Goal: Use online tool/utility: Utilize a website feature to perform a specific function

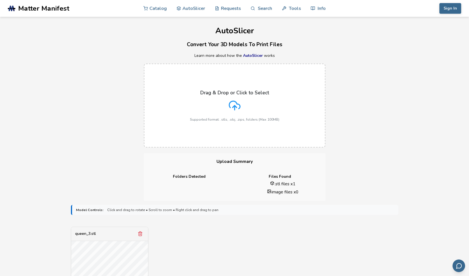
scroll to position [114, 0]
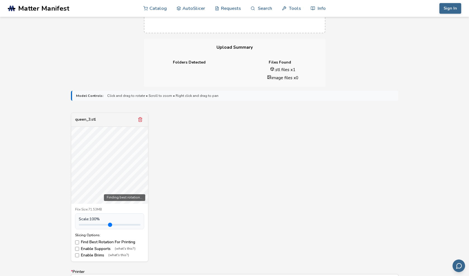
click at [117, 195] on div "Finding best rotation..." at bounding box center [109, 165] width 77 height 77
click at [394, 193] on div "queen_3.stl Finding best rotation... File Size: 71.53MB Scale: 100 % Slicing Op…" at bounding box center [235, 186] width 328 height 149
click at [393, 193] on div "queen_3.stl Finding best rotation... File Size: 71.53MB Scale: 100 % Slicing Op…" at bounding box center [235, 186] width 328 height 149
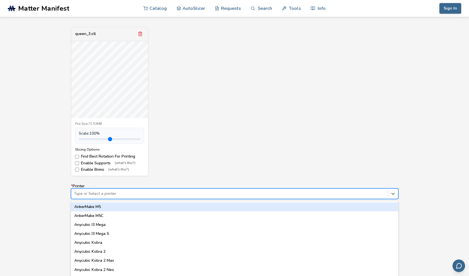
scroll to position [211, 0]
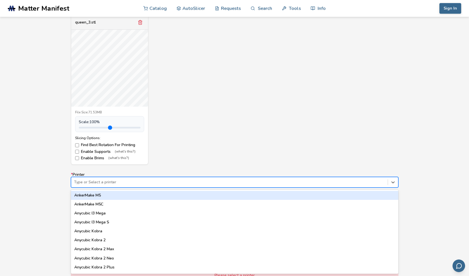
click at [155, 187] on div "64 results available. Use Up and Down to choose options, press Enter to select …" at bounding box center [235, 182] width 328 height 11
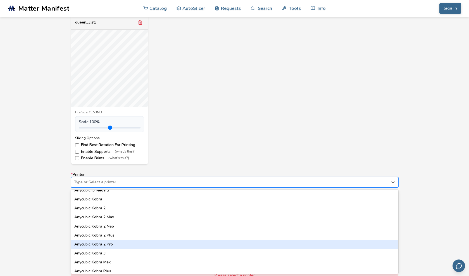
scroll to position [64, 0]
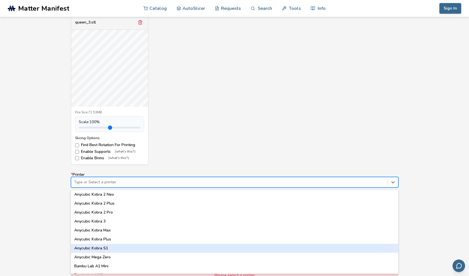
click at [110, 247] on div "Anycubic Kobra S1" at bounding box center [235, 248] width 328 height 9
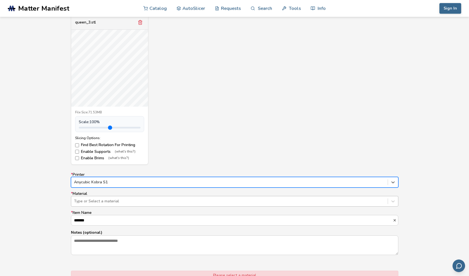
click at [112, 203] on div at bounding box center [229, 201] width 311 height 6
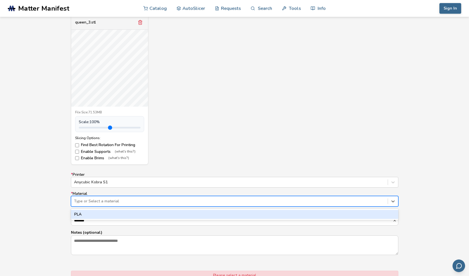
click at [91, 214] on div "PLA" at bounding box center [235, 214] width 328 height 9
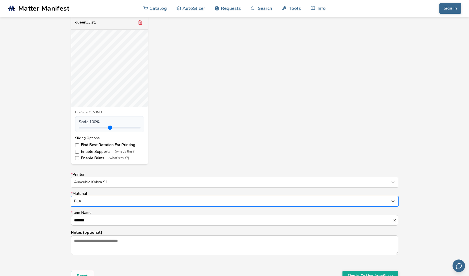
click at [99, 198] on div at bounding box center [229, 201] width 311 height 6
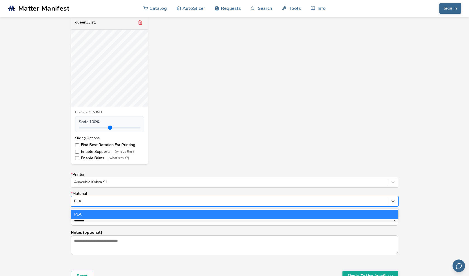
click at [98, 199] on div at bounding box center [229, 201] width 311 height 6
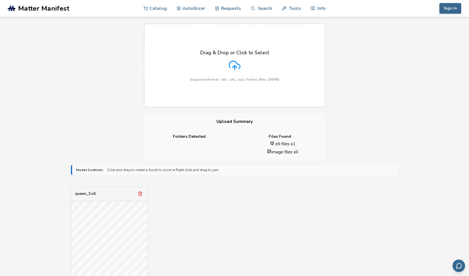
scroll to position [154, 0]
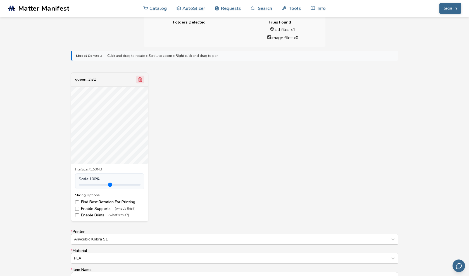
drag, startPoint x: 138, startPoint y: 71, endPoint x: 141, endPoint y: 76, distance: 5.8
click at [138, 71] on form "Model Controls: Click and drag to rotate • Scroll to zoom • Right click and dra…" at bounding box center [235, 194] width 336 height 295
click at [141, 76] on button "Remove model" at bounding box center [140, 79] width 8 height 8
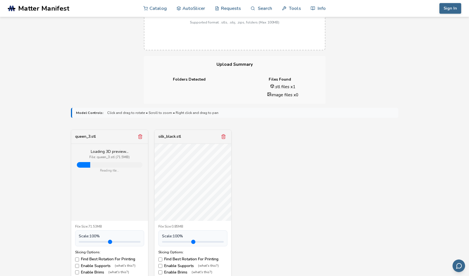
scroll to position [126, 0]
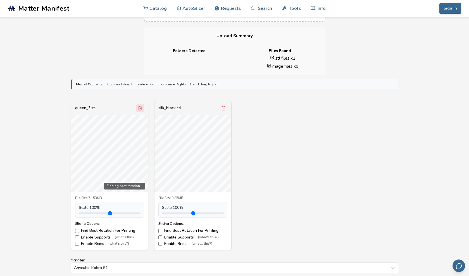
click at [141, 107] on icon "Remove model" at bounding box center [140, 107] width 5 height 5
click at [188, 155] on div "queen_3.stl Finding best rotation... File Size: 71.53MB Scale: 100 % Slicing Op…" at bounding box center [235, 175] width 328 height 149
click at [272, 96] on form "Model Controls: Click and drag to rotate • Scroll to zoom • Right click and dra…" at bounding box center [235, 222] width 336 height 295
click at [221, 106] on icon "Remove model" at bounding box center [223, 107] width 5 height 5
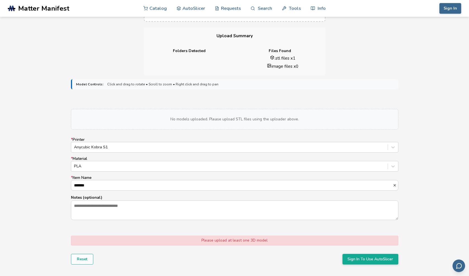
scroll to position [11, 0]
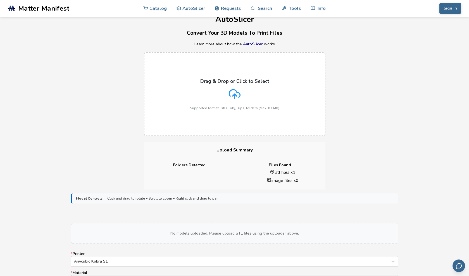
click at [236, 97] on icon at bounding box center [235, 94] width 12 height 12
click at [0, 0] on input "Drag & Drop or Click to Select Supported format: .stls, .obj, .zips, folders (M…" at bounding box center [0, 0] width 0 height 0
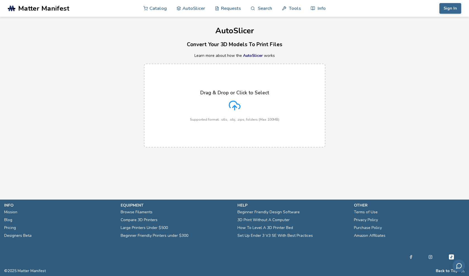
click at [191, 97] on label "Drag & Drop or Click to Select Supported format: .stls, .obj, .zips, folders (M…" at bounding box center [235, 105] width 182 height 84
click at [0, 0] on input "Drag & Drop or Click to Select Supported format: .stls, .obj, .zips, folders (M…" at bounding box center [0, 0] width 0 height 0
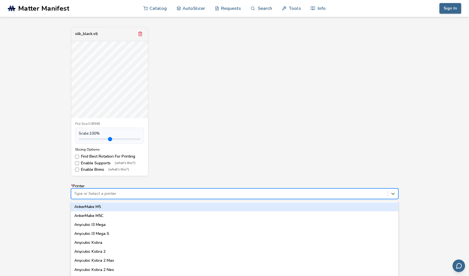
scroll to position [211, 0]
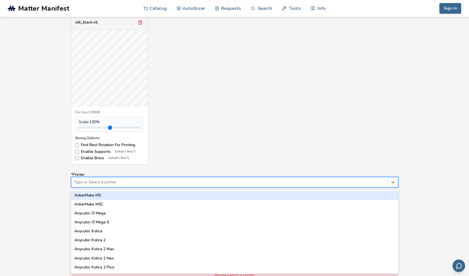
click at [86, 187] on div "64 results available. Use Up and Down to choose options, press Enter to select …" at bounding box center [235, 182] width 328 height 11
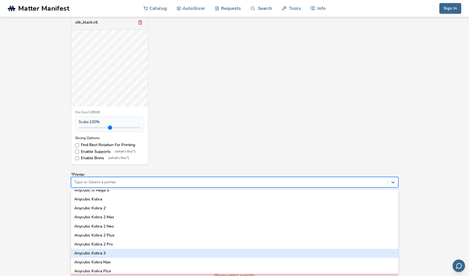
scroll to position [64, 0]
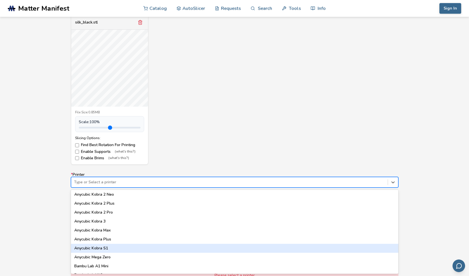
click at [107, 249] on div "Anycubic Kobra S1" at bounding box center [235, 248] width 328 height 9
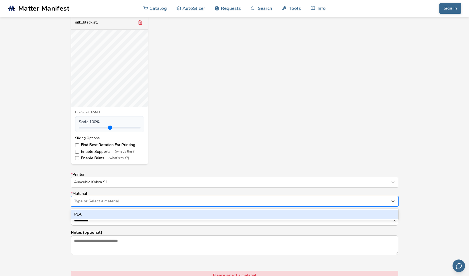
click at [91, 204] on div at bounding box center [229, 201] width 311 height 6
click at [87, 215] on div "PLA" at bounding box center [235, 214] width 328 height 9
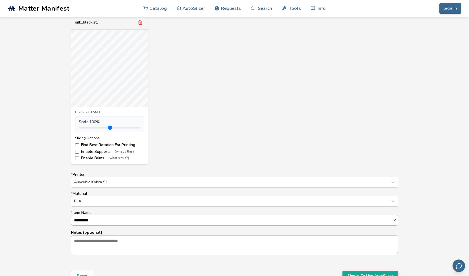
click at [91, 217] on input "**********" at bounding box center [232, 220] width 322 height 10
click at [44, 211] on div "**********" at bounding box center [234, 146] width 469 height 313
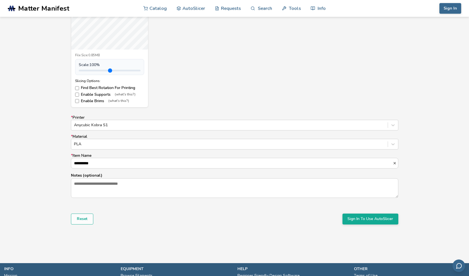
click at [243, 215] on div "Reset Sign In To Use AutoSlicer" at bounding box center [235, 218] width 328 height 11
